Goal: Find contact information: Find contact information

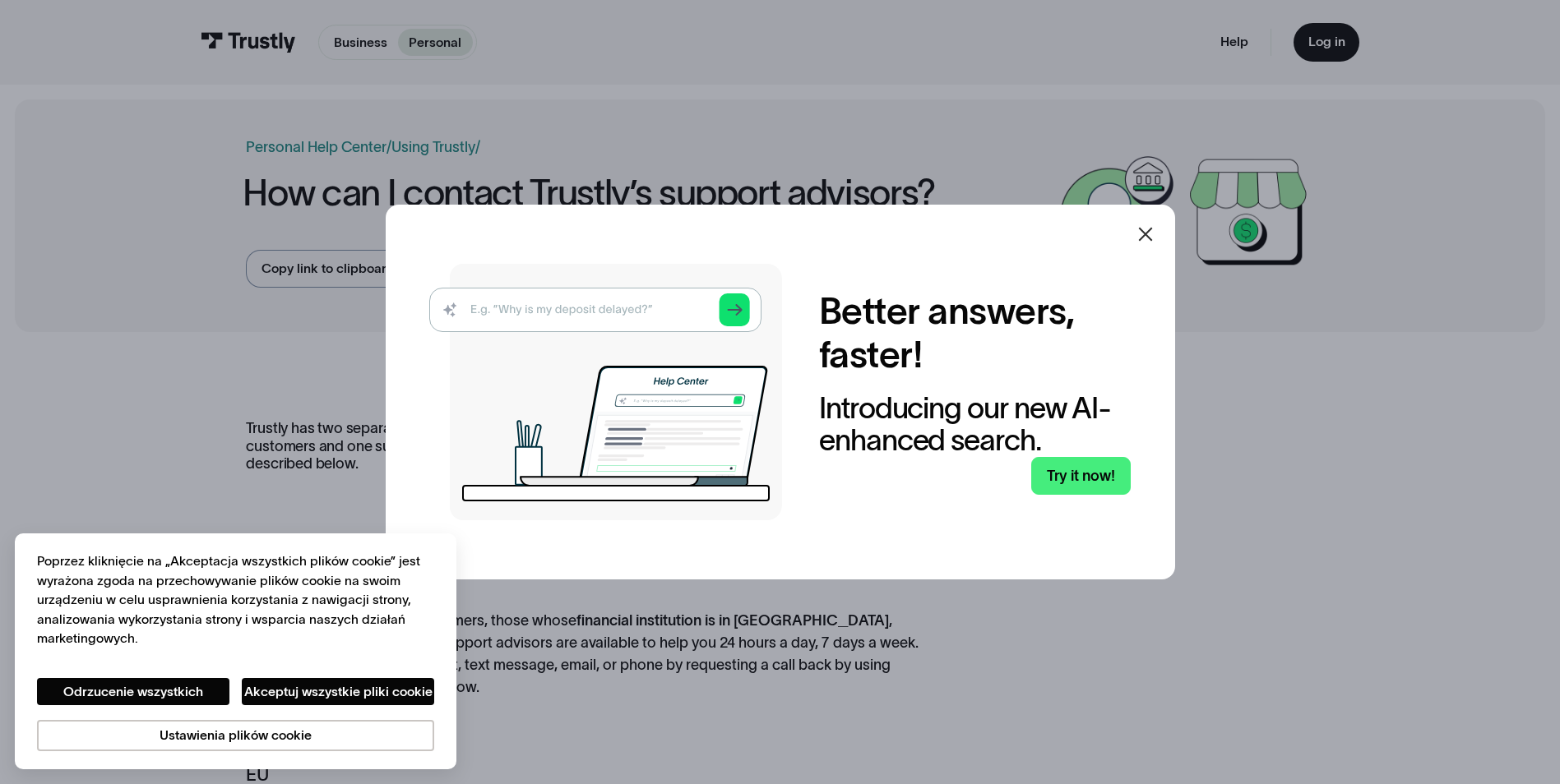
click at [1152, 233] on icon at bounding box center [1145, 234] width 14 height 14
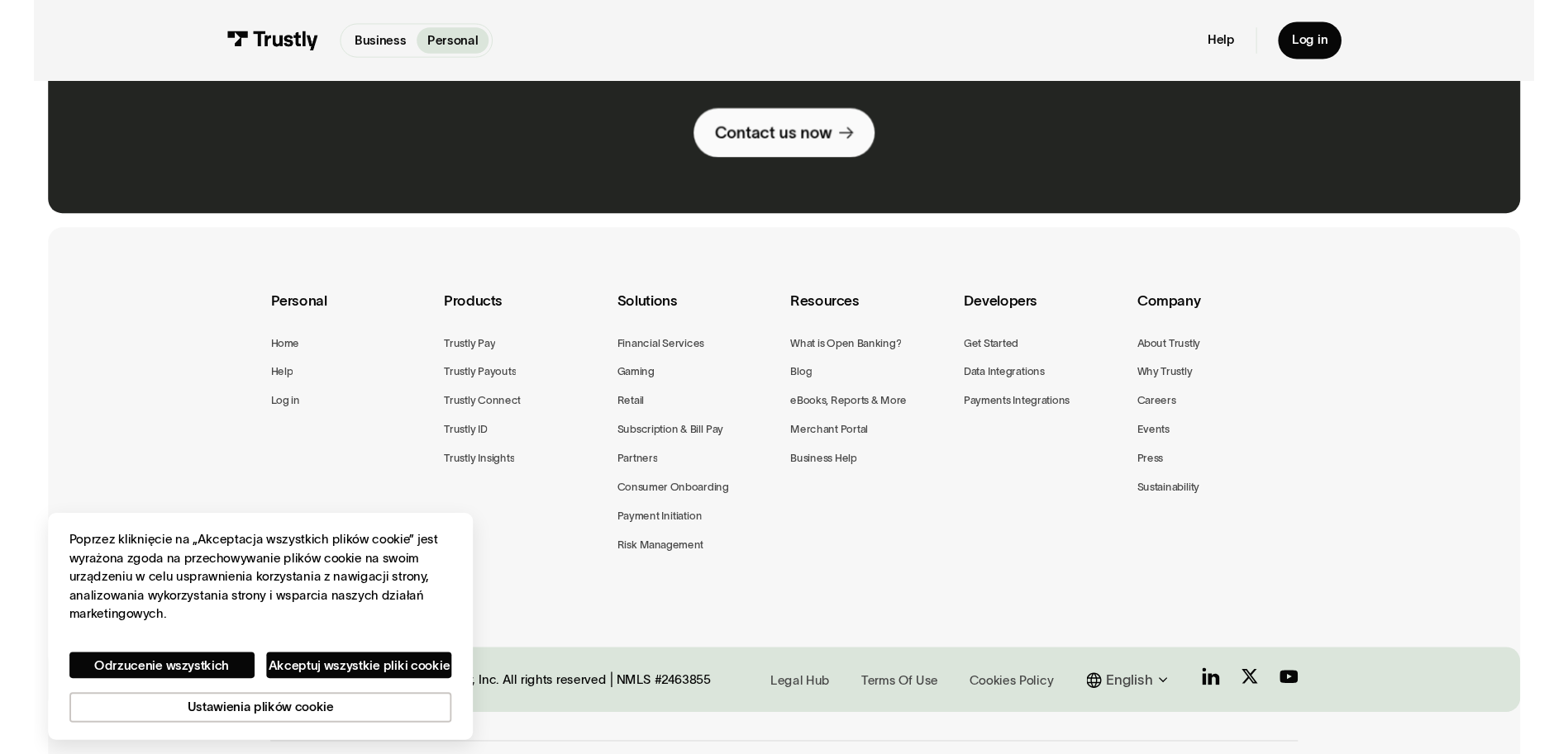
scroll to position [1250, 0]
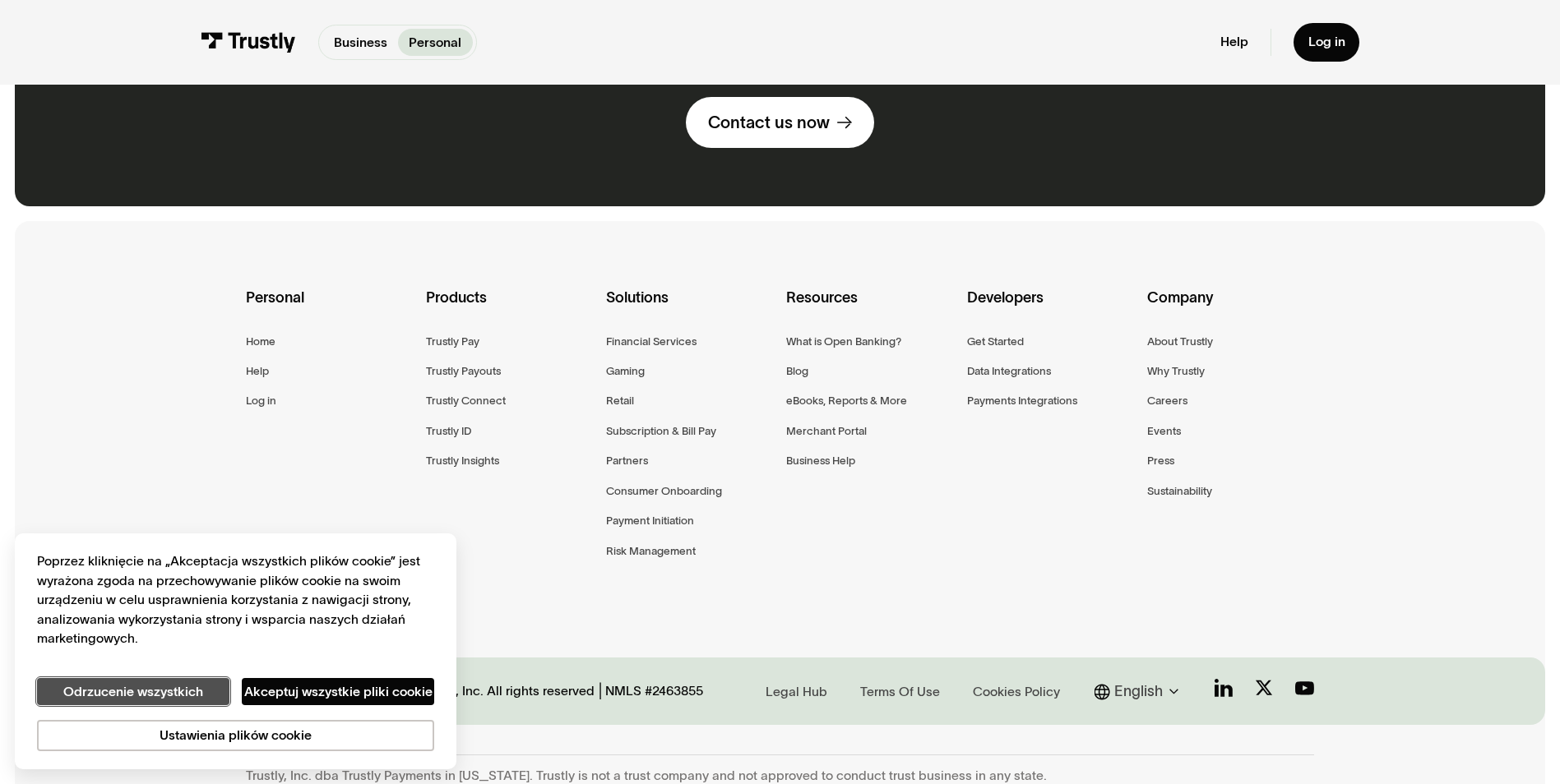
click at [135, 689] on button "Odrzucenie wszystkich" at bounding box center [134, 691] width 193 height 28
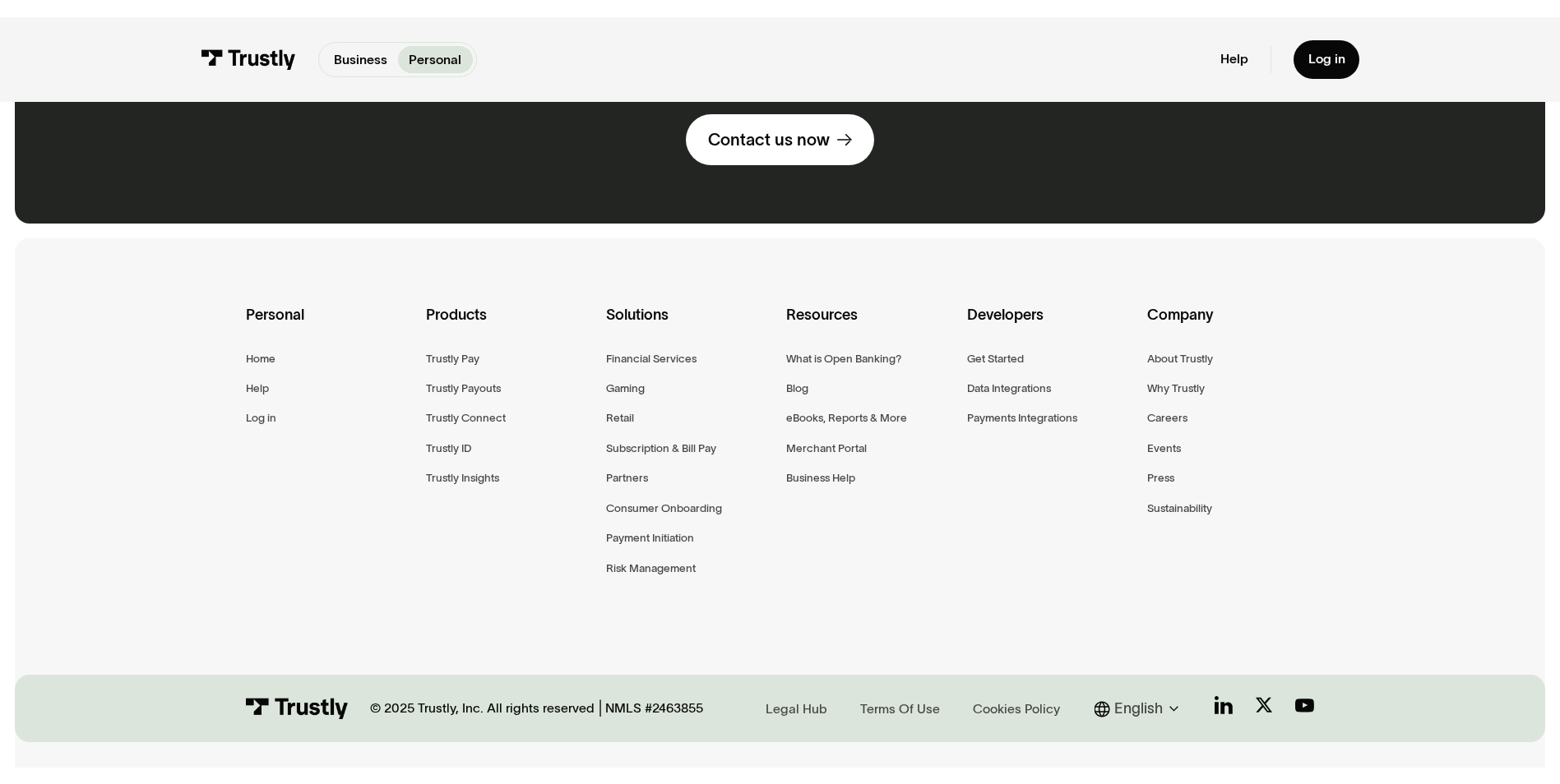
scroll to position [0, 0]
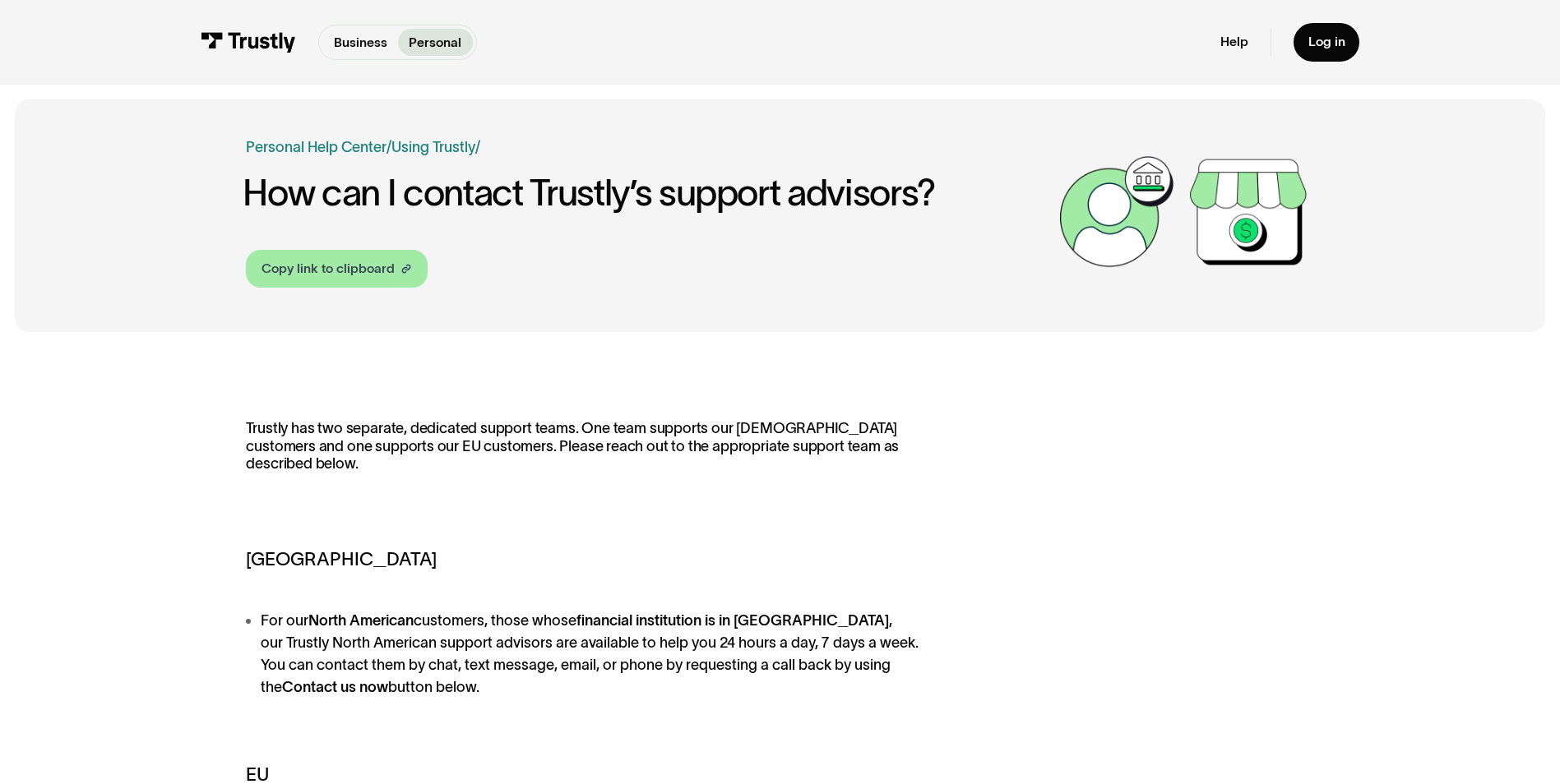
click at [357, 266] on div "Copy link to clipboard" at bounding box center [327, 269] width 133 height 20
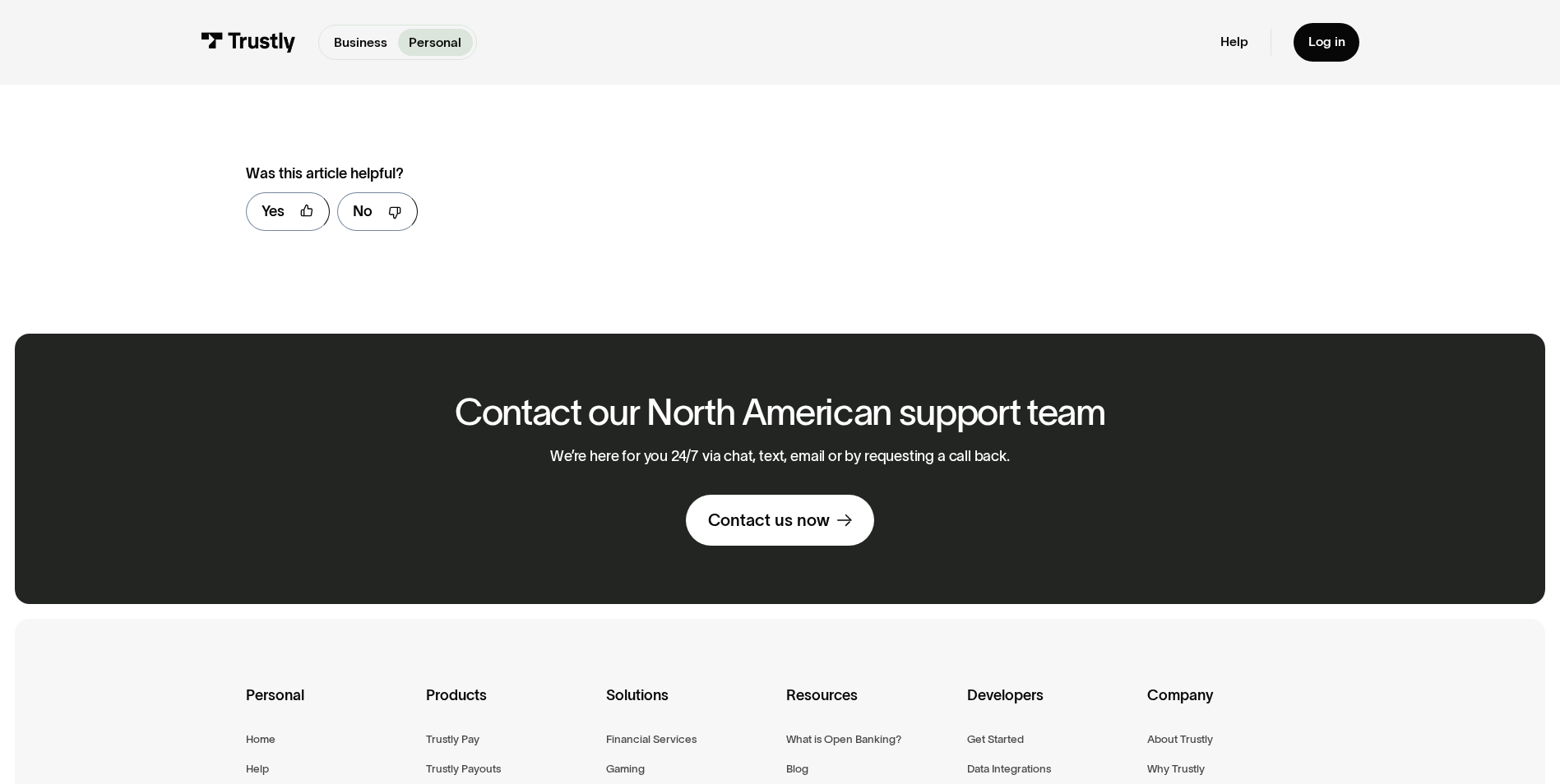
scroll to position [833, 0]
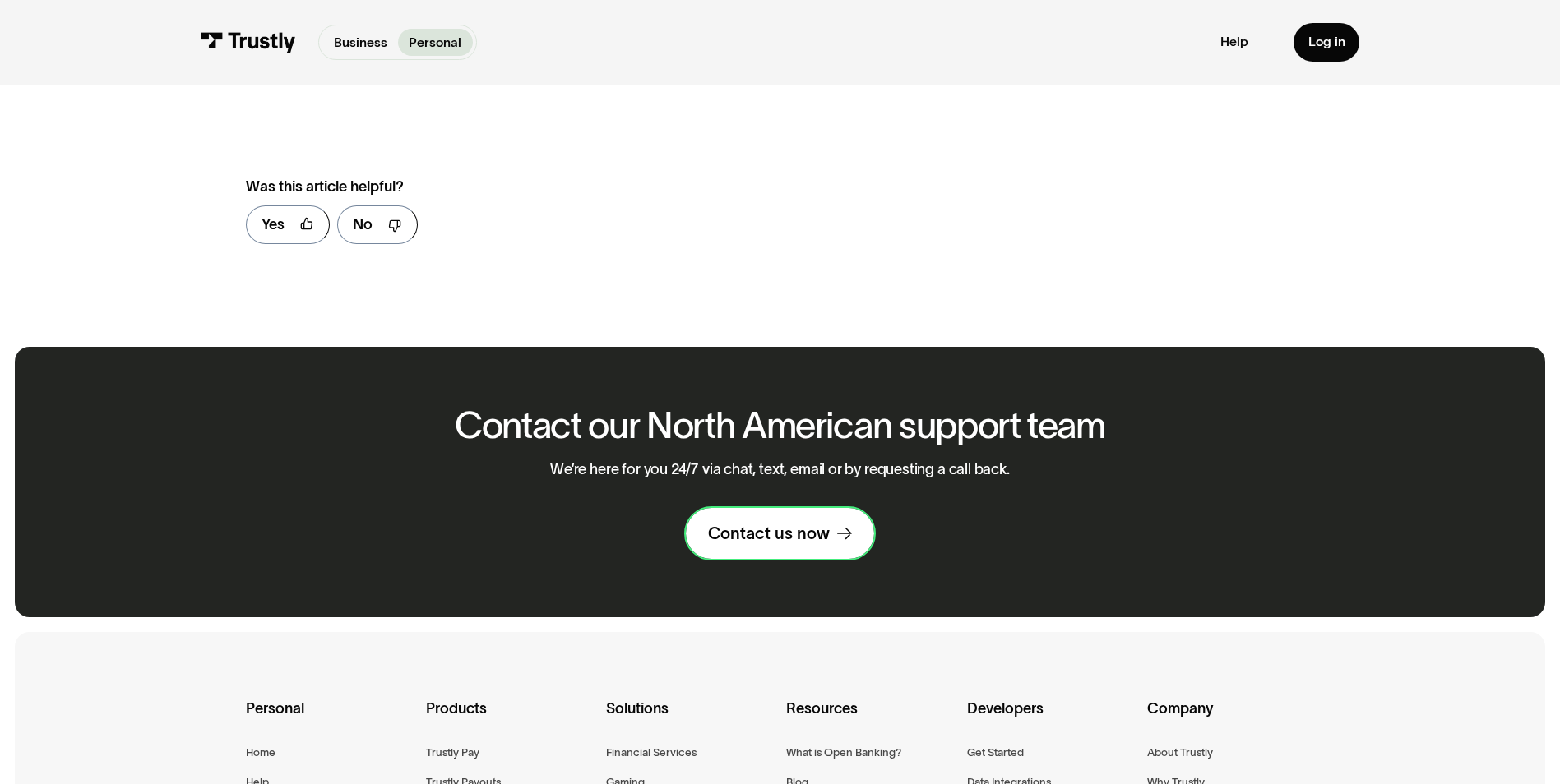
click at [807, 523] on div "Contact us now" at bounding box center [768, 534] width 122 height 21
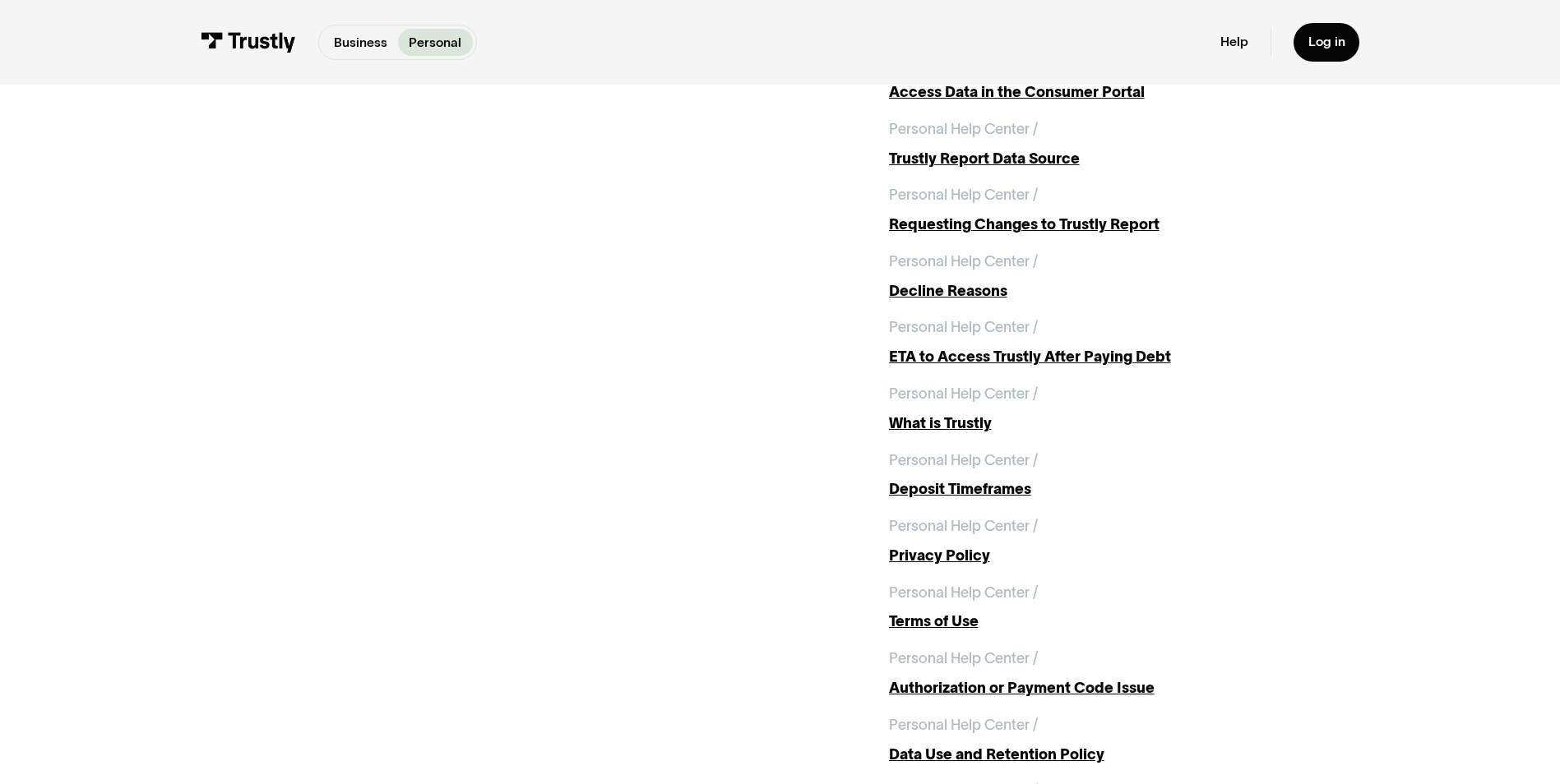
scroll to position [2465, 0]
